Goal: Task Accomplishment & Management: Use online tool/utility

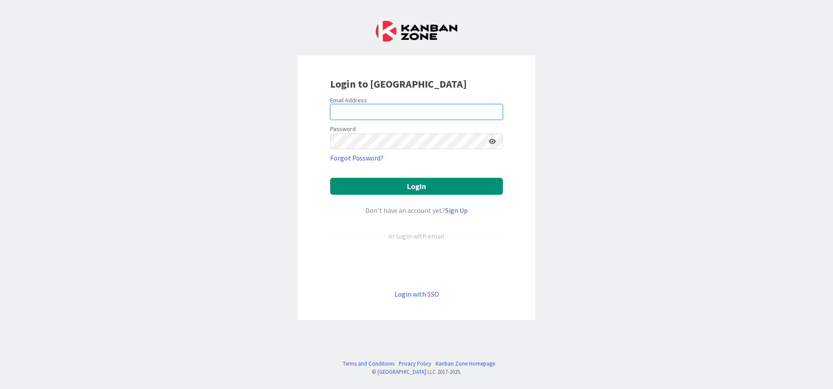
click at [420, 109] on input "email" at bounding box center [416, 112] width 173 height 16
type input "rob@robs.kanban.zone"
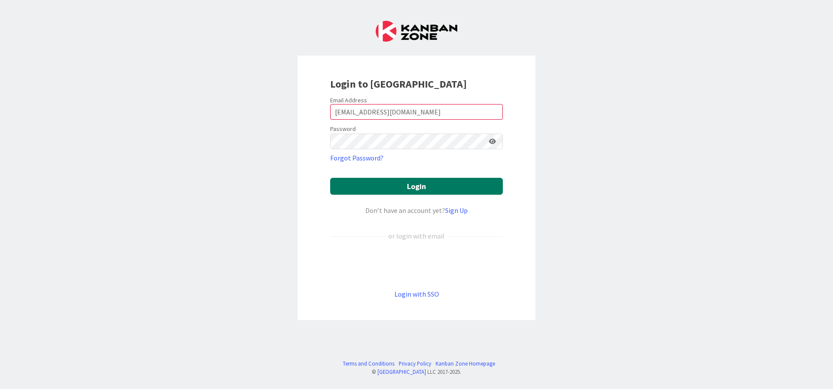
click at [439, 181] on button "Login" at bounding box center [416, 186] width 173 height 17
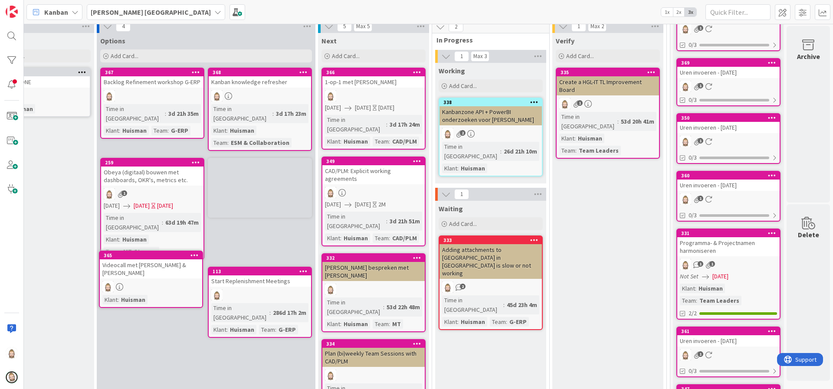
scroll to position [187, 51]
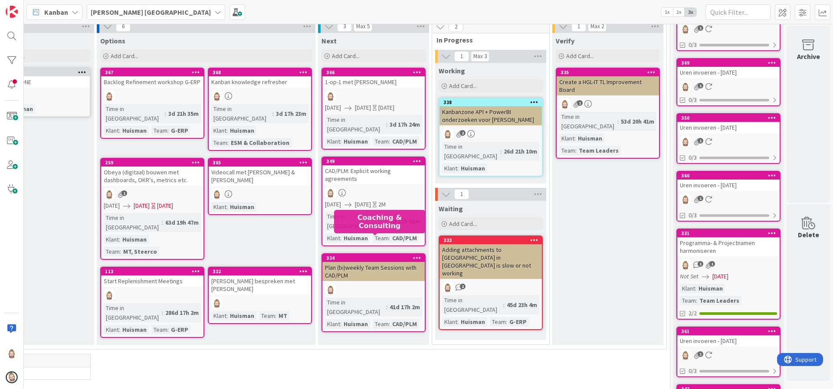
click at [380, 255] on div "334" at bounding box center [375, 258] width 98 height 6
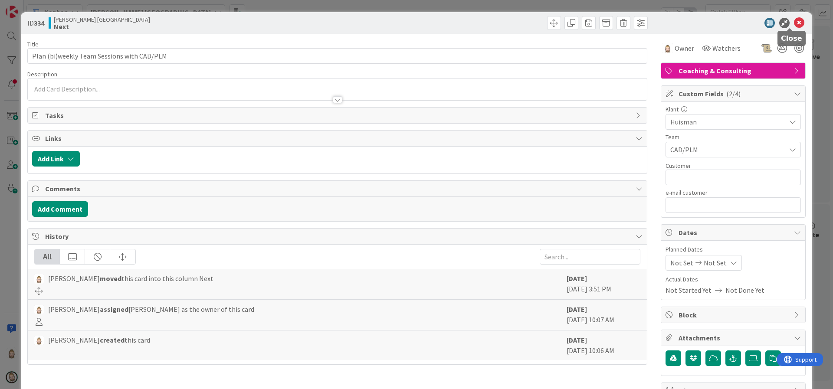
click at [794, 21] on icon at bounding box center [799, 23] width 10 height 10
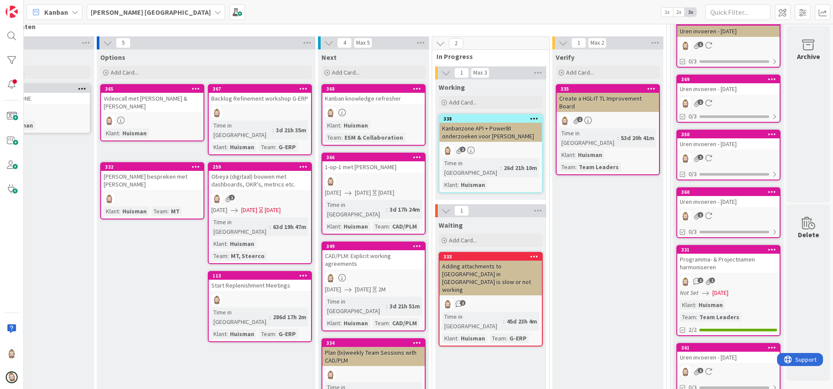
scroll to position [0, 51]
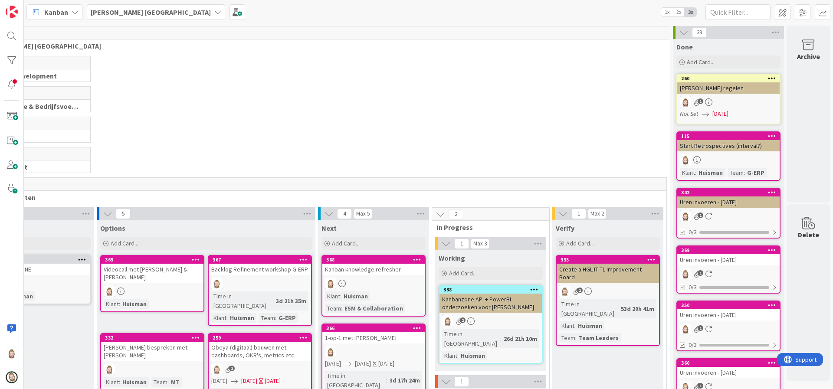
click at [415, 258] on icon at bounding box center [417, 259] width 8 height 6
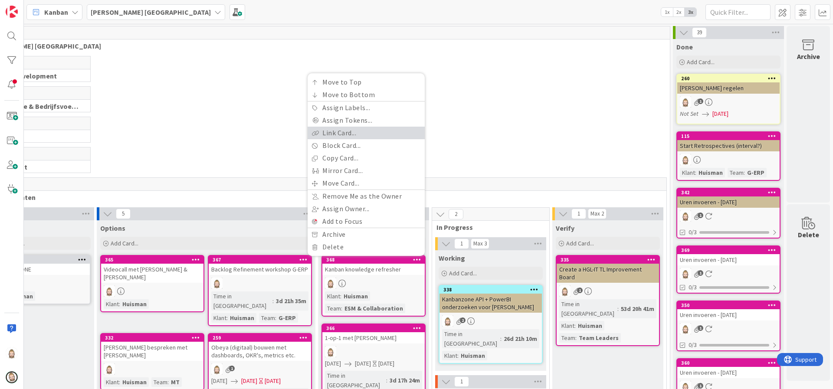
click at [351, 132] on link "Link Card..." at bounding box center [365, 133] width 117 height 13
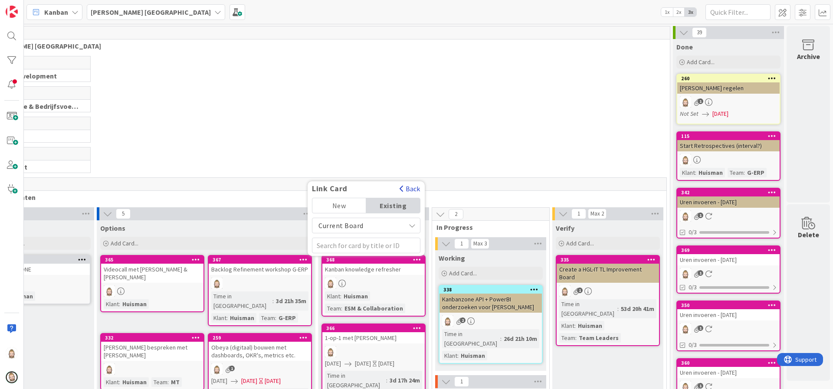
click at [411, 185] on button "Back" at bounding box center [409, 189] width 21 height 10
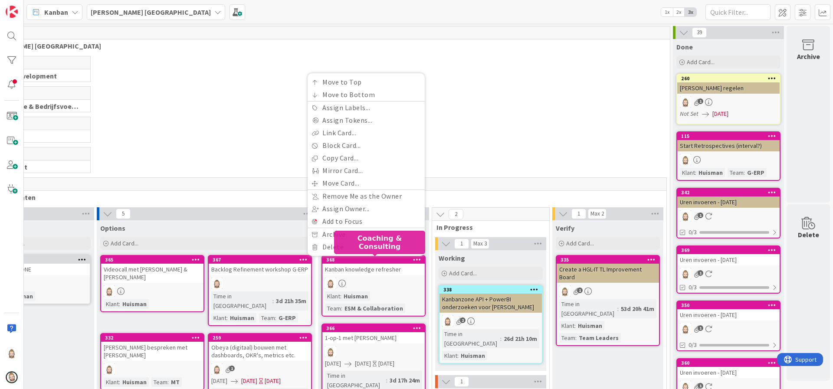
click at [390, 262] on div "368" at bounding box center [375, 260] width 98 height 6
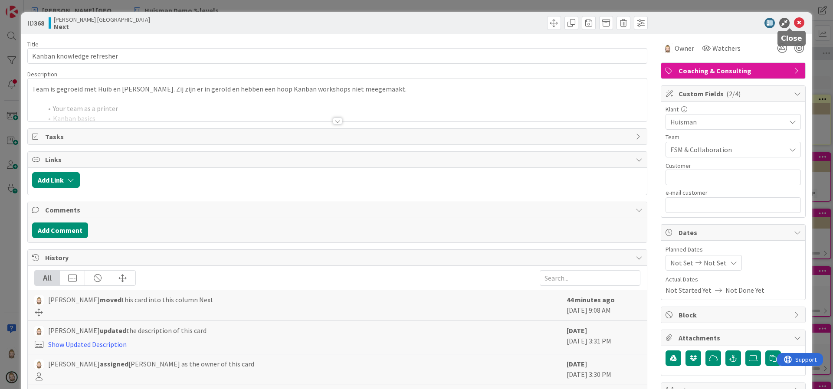
click at [794, 21] on icon at bounding box center [799, 23] width 10 height 10
